Goal: Task Accomplishment & Management: Complete application form

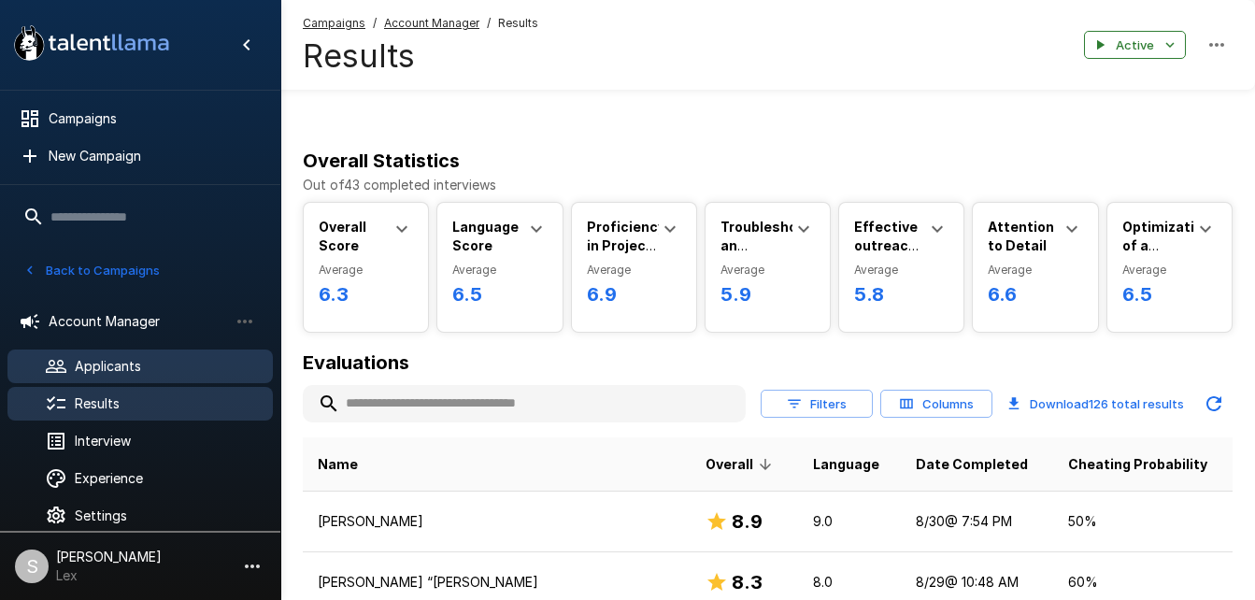
click at [94, 359] on span "Applicants" at bounding box center [166, 366] width 183 height 19
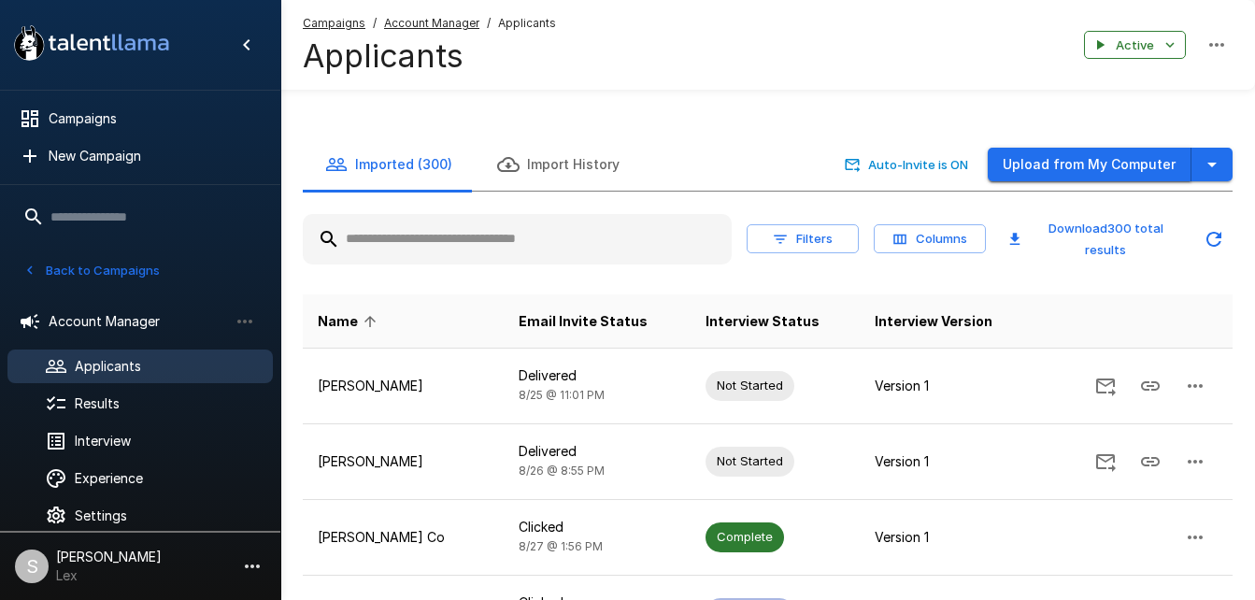
click at [1042, 148] on button "Upload from My Computer" at bounding box center [1090, 165] width 204 height 35
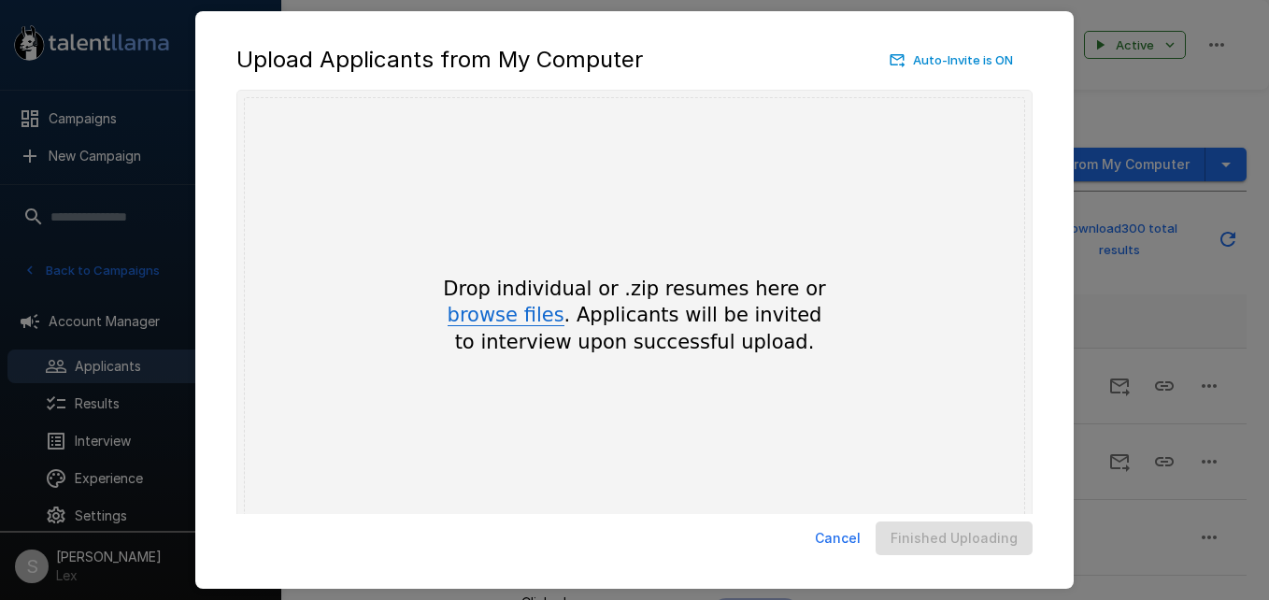
click at [520, 308] on button "browse files" at bounding box center [506, 316] width 117 height 21
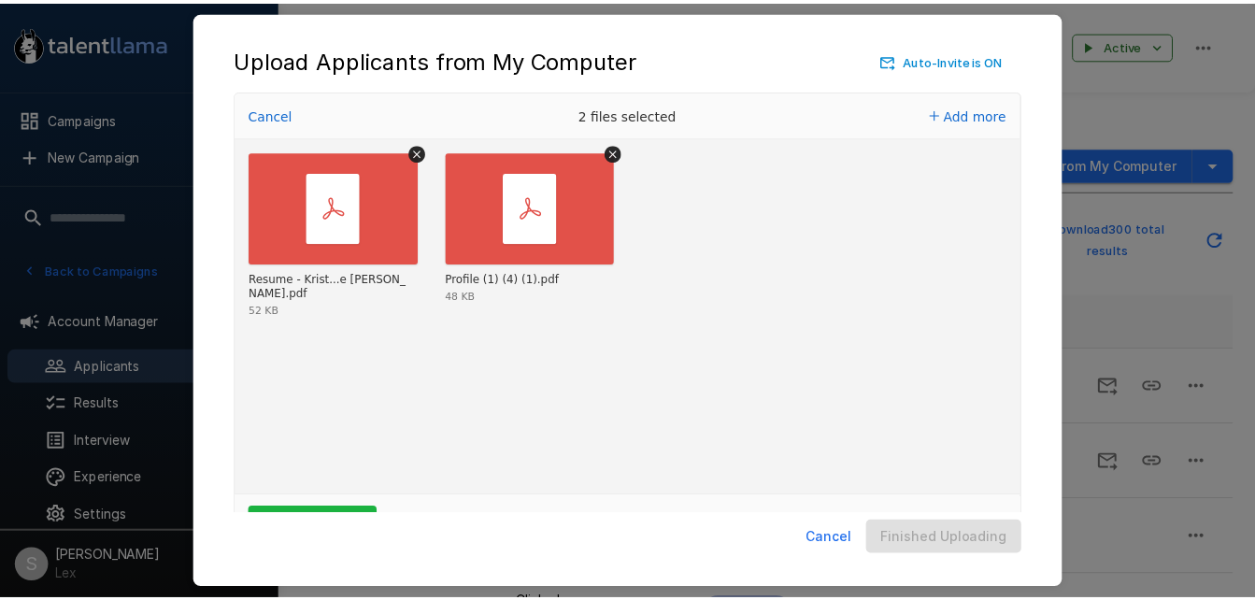
scroll to position [62, 0]
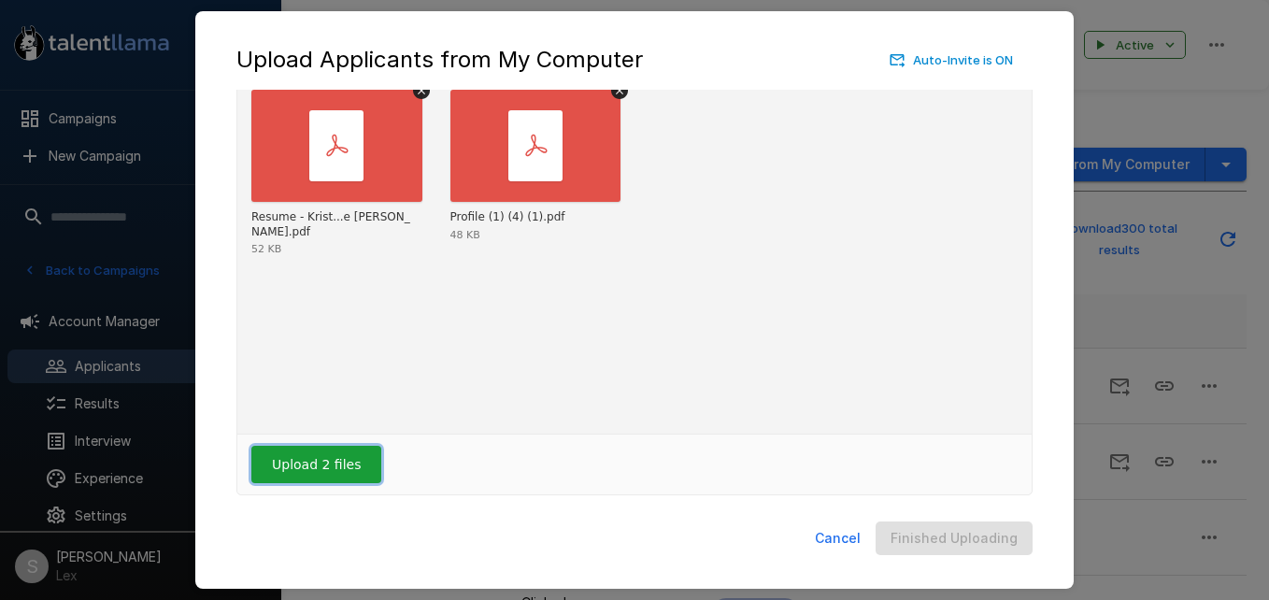
click at [307, 459] on button "Upload 2 files" at bounding box center [316, 464] width 130 height 37
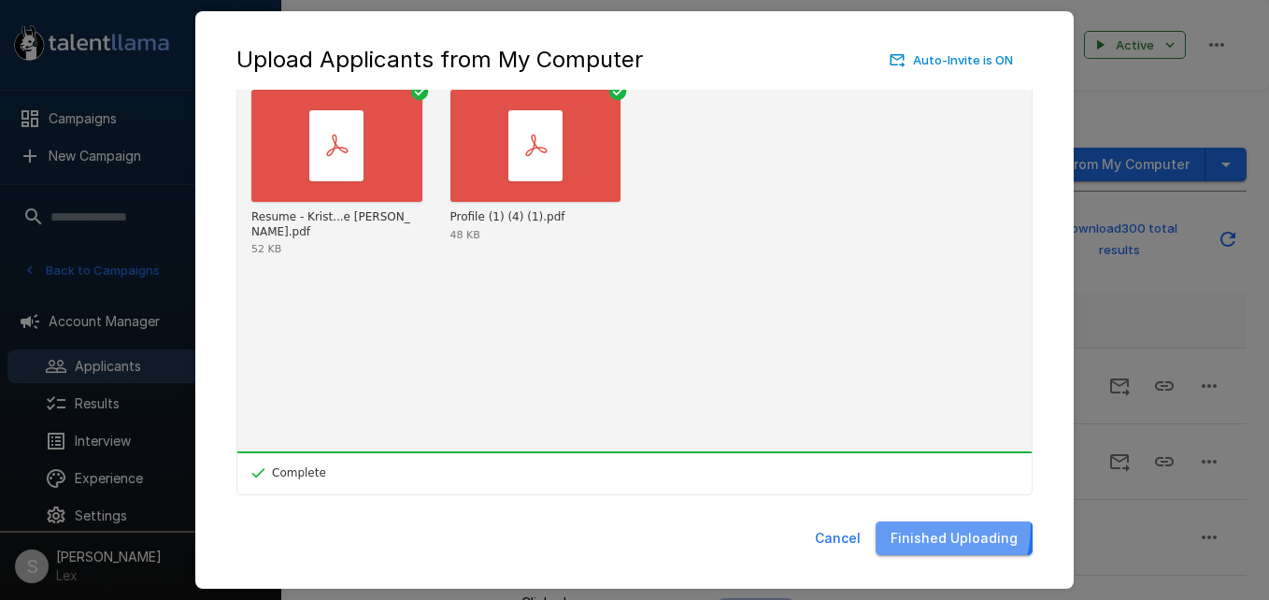
click at [930, 527] on button "Finished Uploading" at bounding box center [954, 538] width 157 height 35
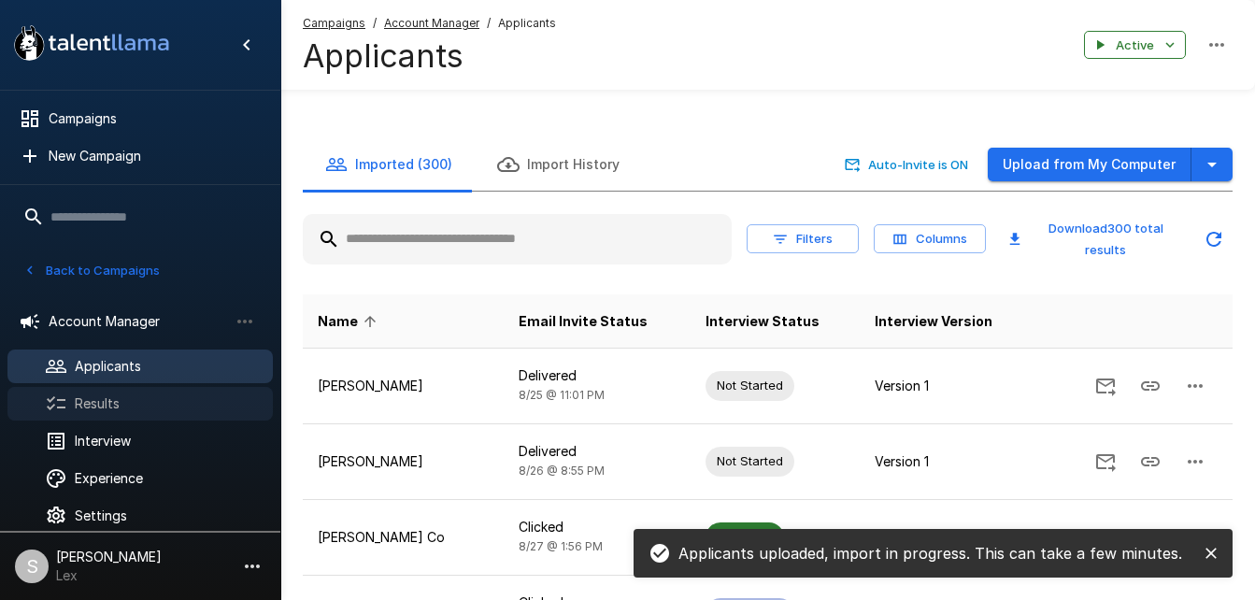
click at [102, 392] on div "Results" at bounding box center [139, 404] width 265 height 34
